Goal: Task Accomplishment & Management: Manage account settings

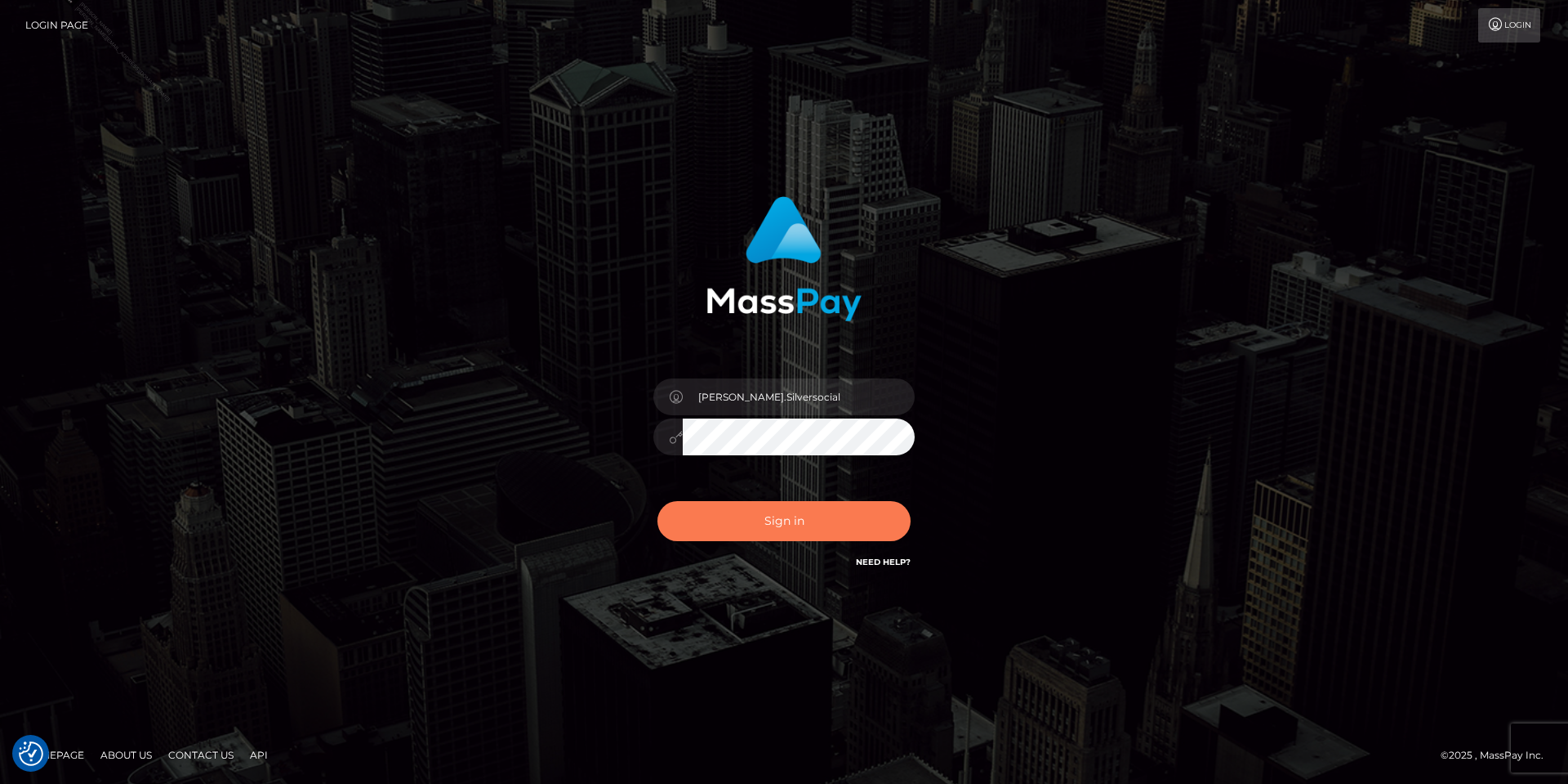
click at [732, 536] on button "Sign in" at bounding box center [784, 521] width 253 height 40
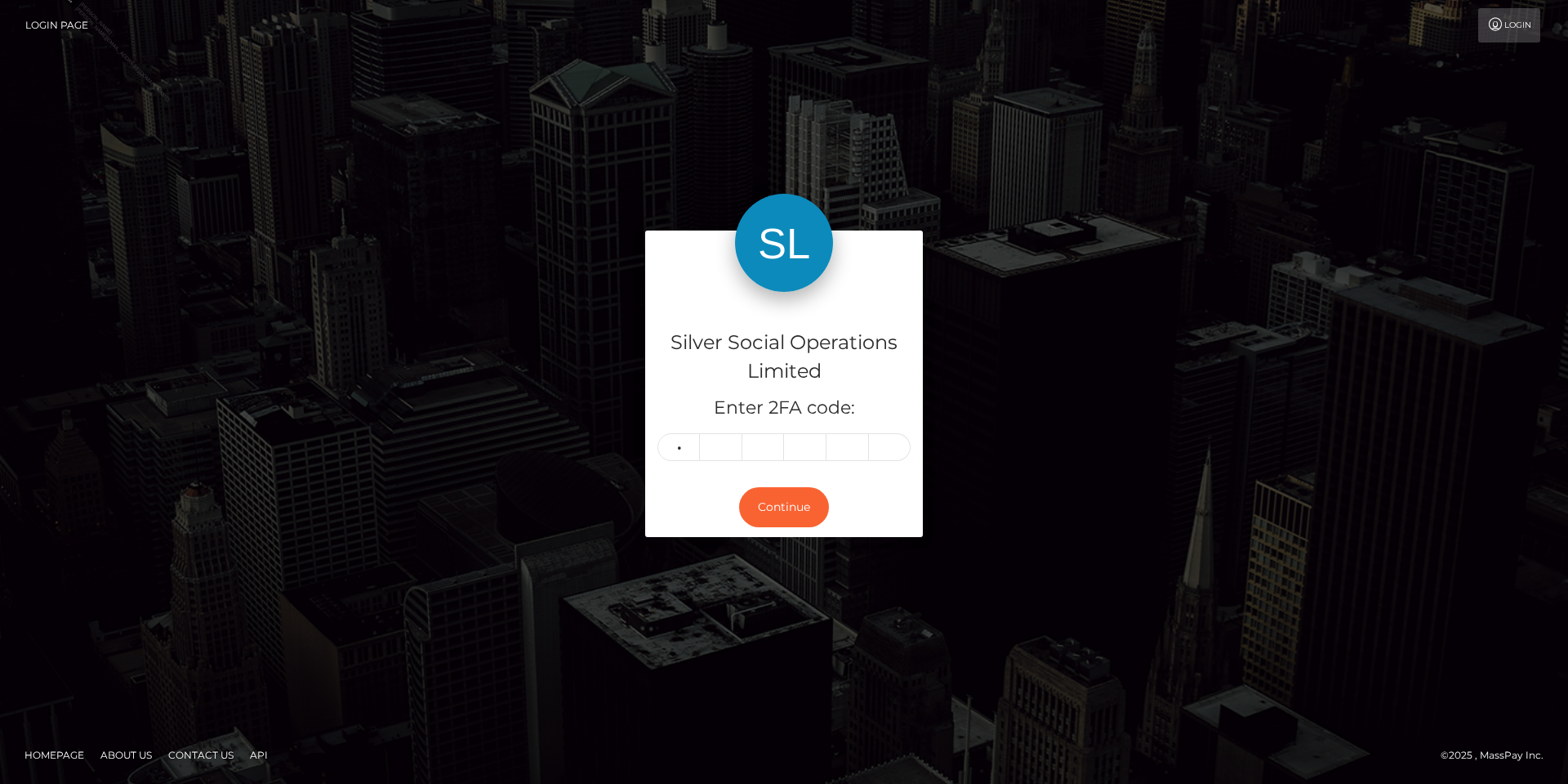
type input "5"
type input "2"
type input "7"
type input "2"
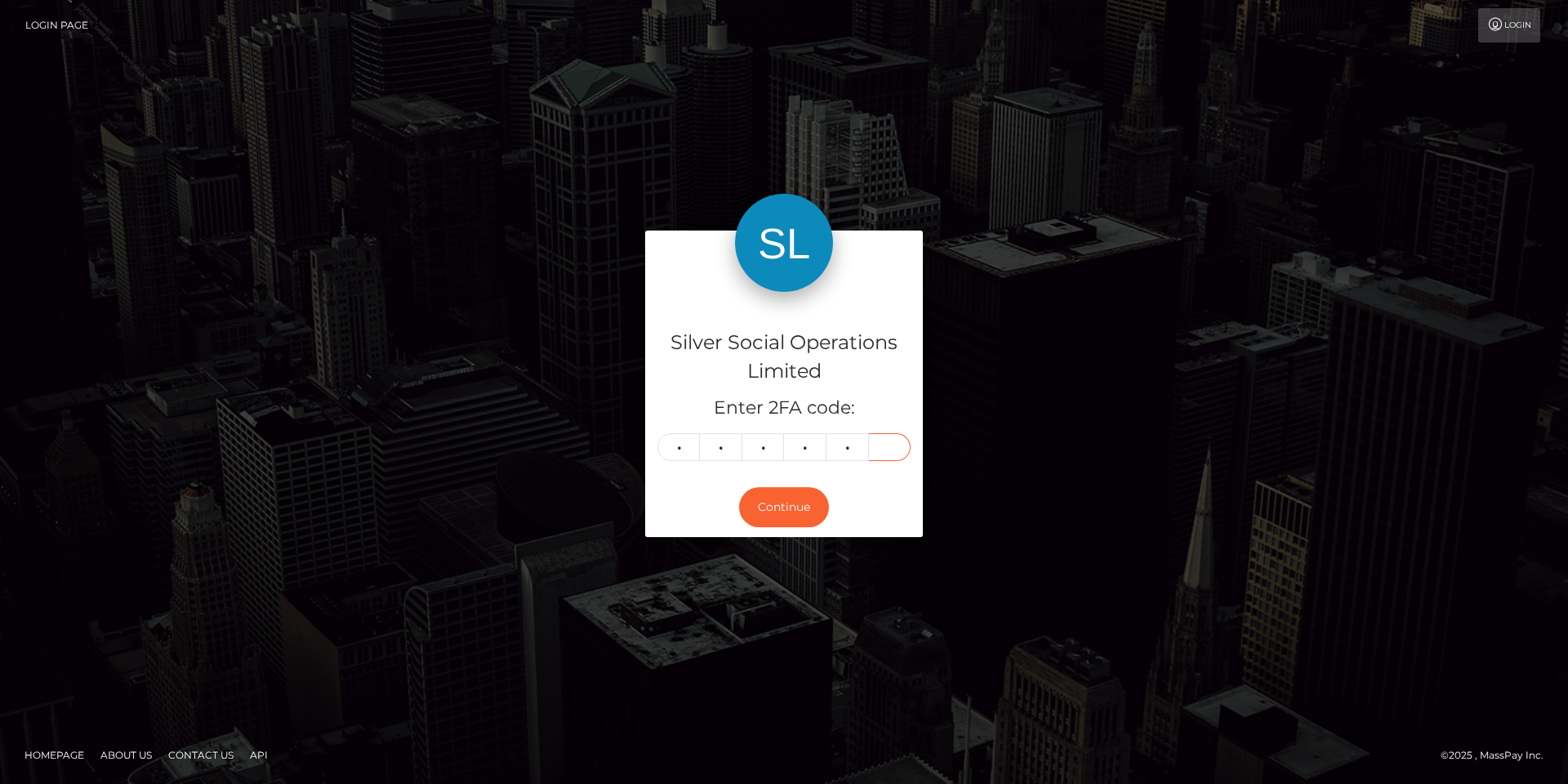
type input "4"
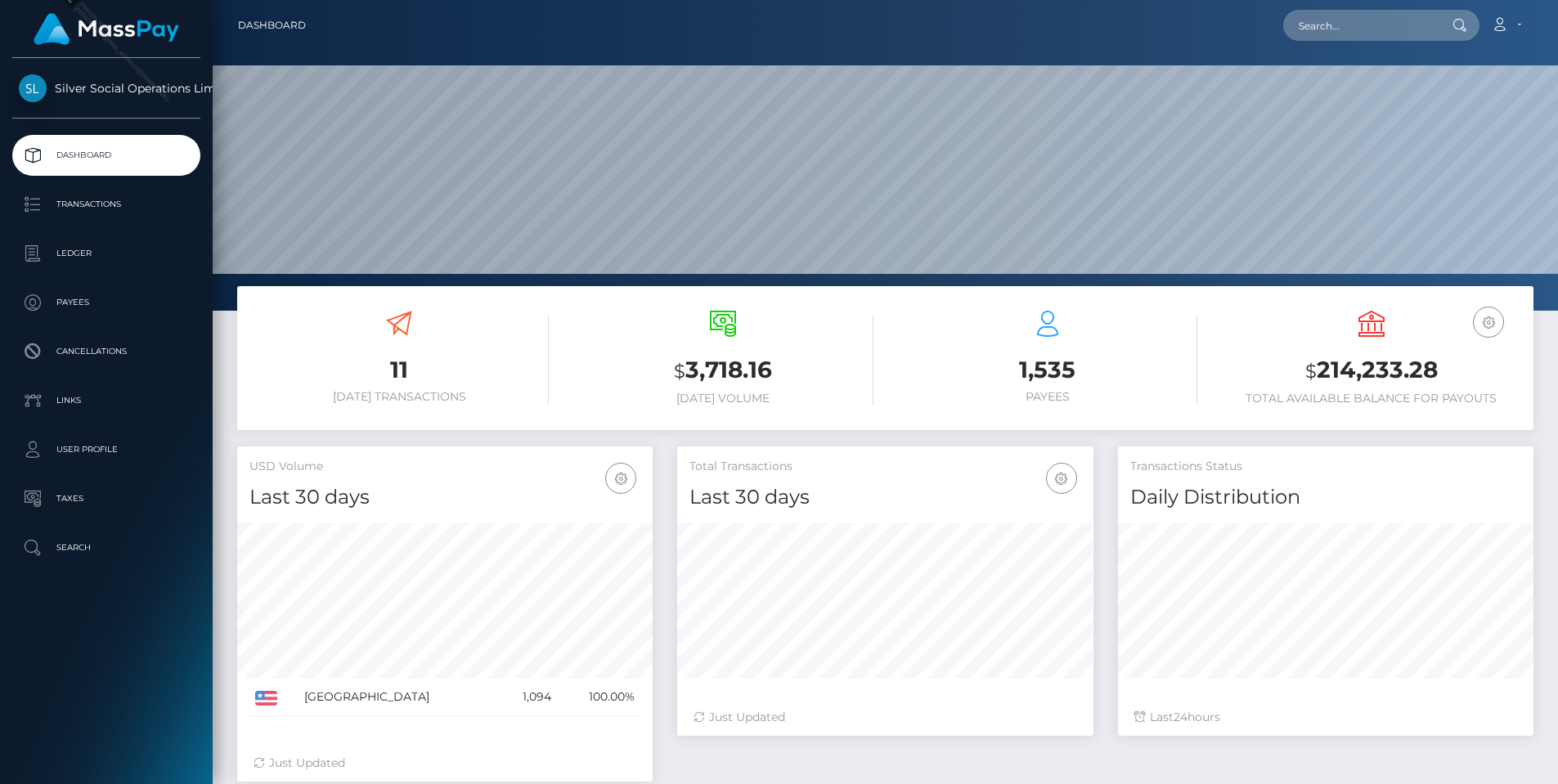
scroll to position [290, 416]
drag, startPoint x: 1447, startPoint y: 371, endPoint x: 1314, endPoint y: 382, distance: 133.5
click at [1314, 382] on h3 "$ 214,233.28" at bounding box center [1371, 371] width 299 height 34
copy h3 "214,233.28"
